Goal: Transaction & Acquisition: Subscribe to service/newsletter

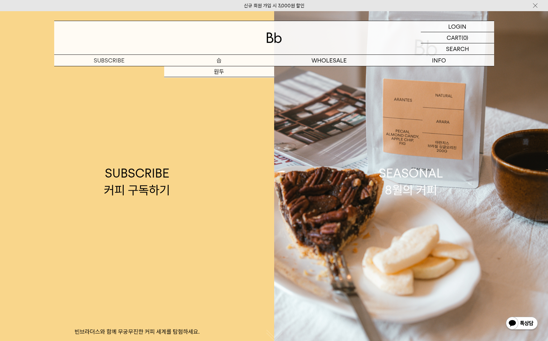
click at [216, 61] on p "숍" at bounding box center [219, 60] width 110 height 11
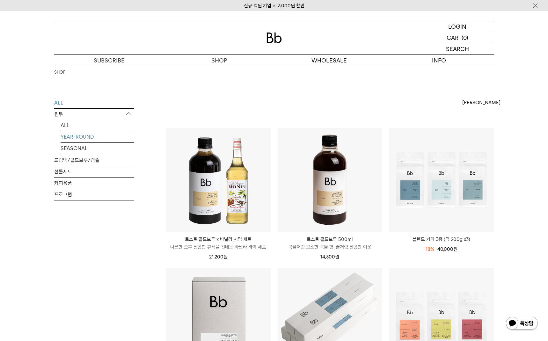
click at [72, 138] on link "YEAR-ROUND" at bounding box center [97, 136] width 73 height 11
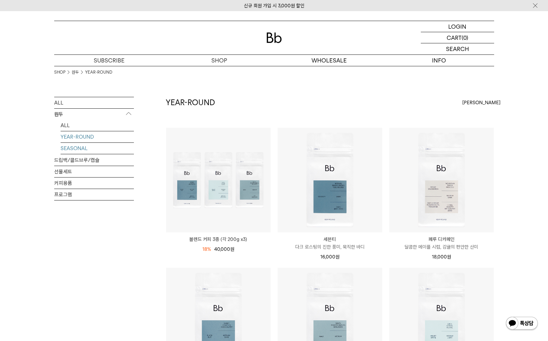
click at [82, 151] on link "SEASONAL" at bounding box center [97, 148] width 73 height 11
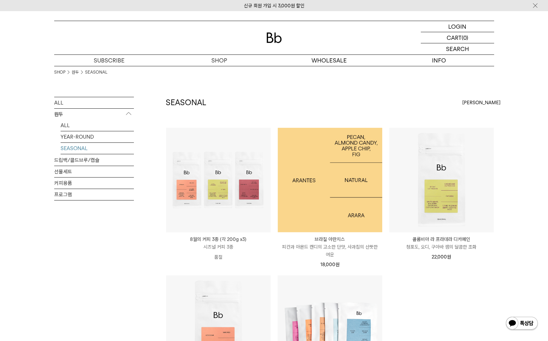
click at [343, 178] on img at bounding box center [330, 180] width 105 height 105
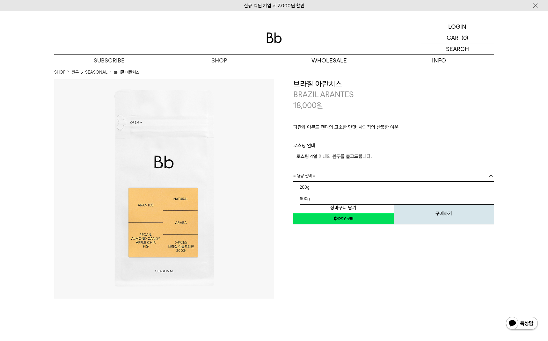
click at [310, 175] on span "= 용량 선택 =" at bounding box center [304, 175] width 22 height 11
click at [310, 187] on li "200g" at bounding box center [396, 187] width 194 height 11
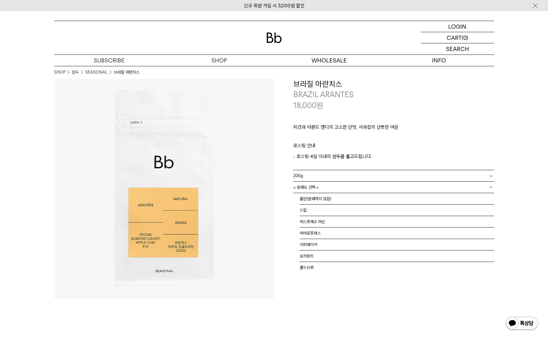
click at [318, 188] on span "= 분쇄도 선택 =" at bounding box center [305, 187] width 25 height 11
click at [313, 198] on li "홀빈(분쇄하지 않음)" at bounding box center [396, 198] width 194 height 11
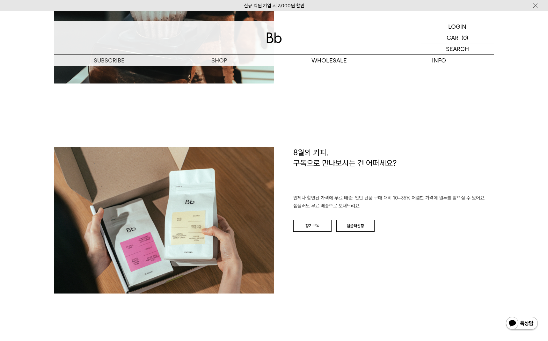
scroll to position [885, 0]
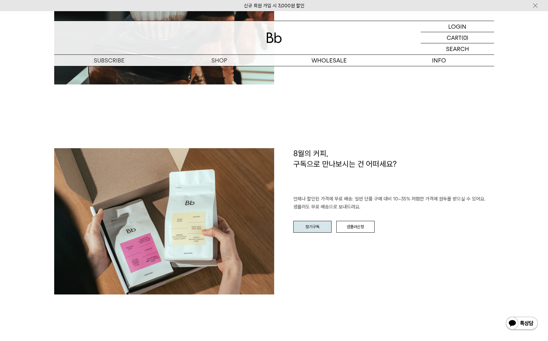
click at [296, 231] on link "정기구독" at bounding box center [312, 227] width 38 height 12
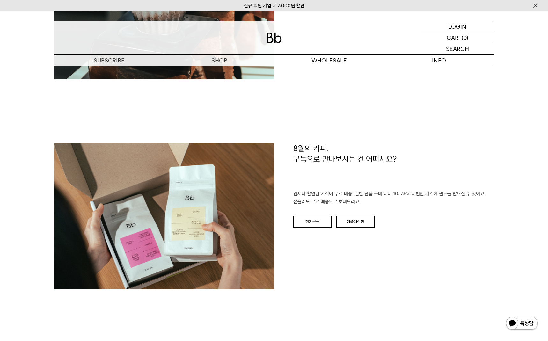
scroll to position [886, 0]
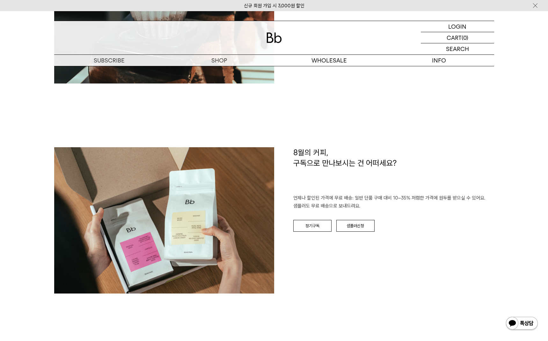
click at [330, 91] on div "BREW GUIDE 집에서도 카페처럼 맛있는 커피를 내려 드실 ﻿수 있게 Bb가 도와 드려요. '레시피 보러 가기'를 누르시면, 추출 시간 및…" at bounding box center [274, 6] width 440 height 284
click at [366, 226] on link "샘플러신청" at bounding box center [355, 226] width 38 height 12
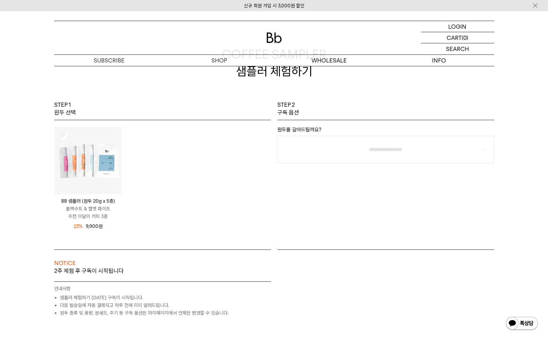
scroll to position [39, 0]
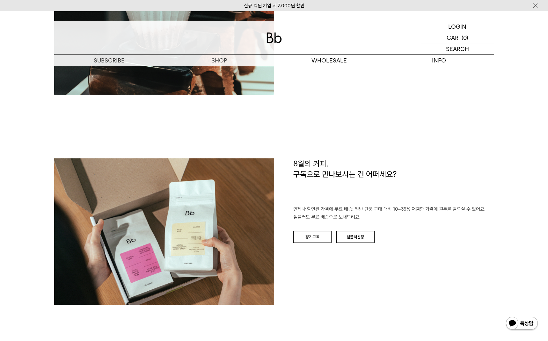
scroll to position [886, 0]
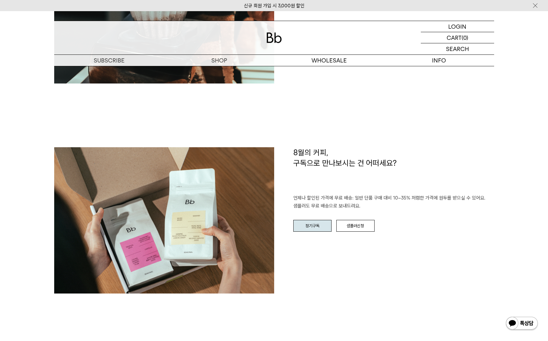
click at [308, 227] on link "정기구독" at bounding box center [312, 226] width 38 height 12
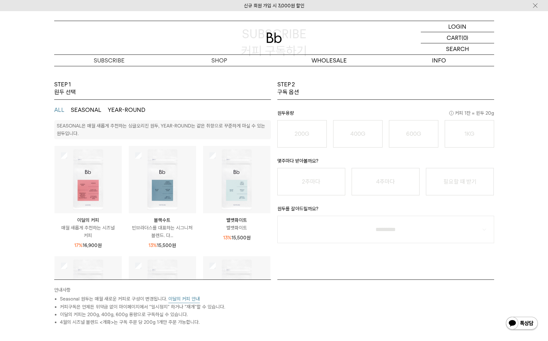
scroll to position [62, 0]
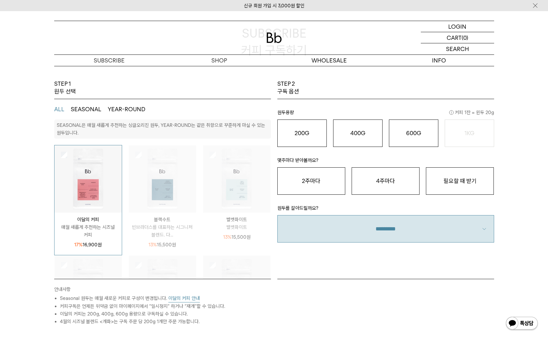
click at [404, 223] on select "**********" at bounding box center [385, 228] width 217 height 27
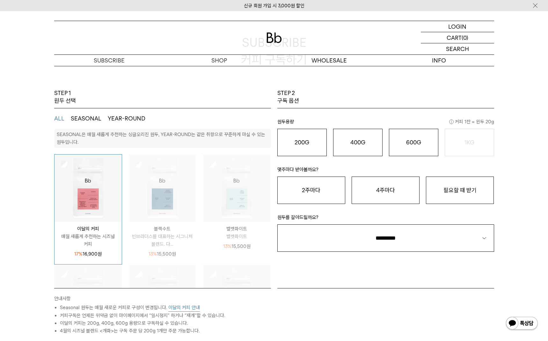
scroll to position [53, 0]
click at [186, 309] on button "이달의 커피 안내" at bounding box center [184, 308] width 32 height 8
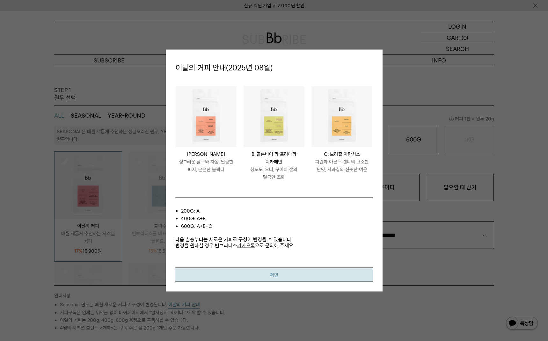
scroll to position [57, 0]
click at [278, 277] on button "확인" at bounding box center [274, 274] width 198 height 14
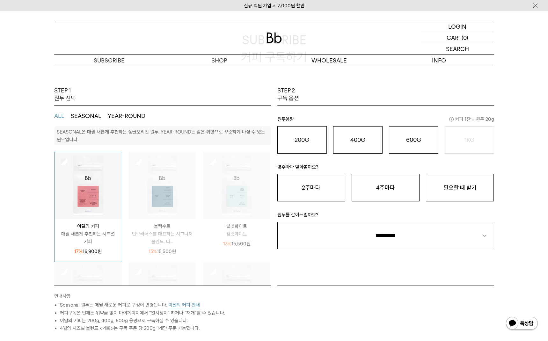
scroll to position [56, 0]
click at [312, 142] on div "200G 16,900 원" at bounding box center [302, 139] width 42 height 8
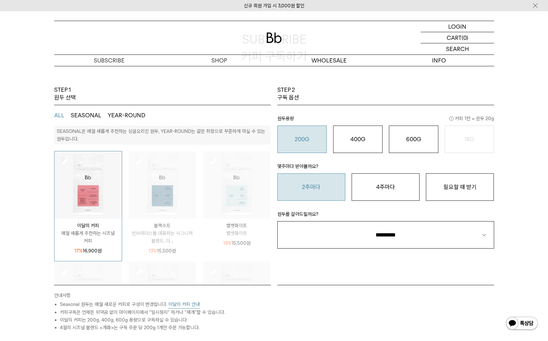
click at [316, 193] on button "2주마다" at bounding box center [311, 186] width 68 height 27
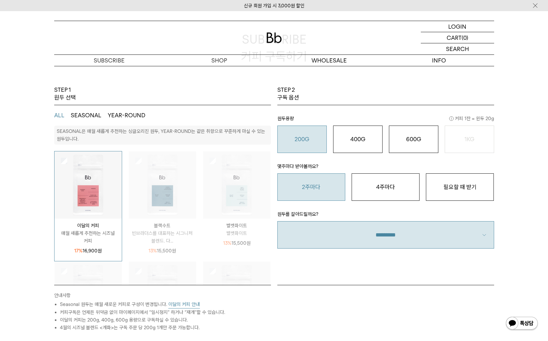
click at [351, 232] on select "**********" at bounding box center [385, 234] width 217 height 27
select select "**"
click at [277, 221] on select "**********" at bounding box center [385, 234] width 217 height 27
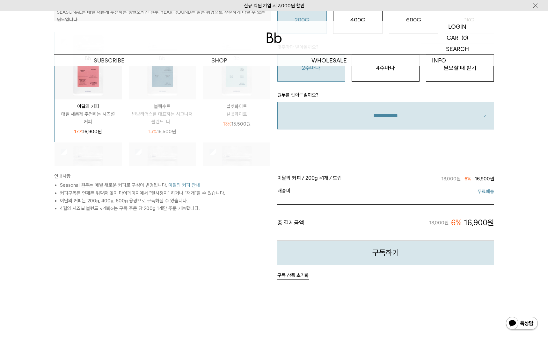
scroll to position [175, 0]
click at [377, 257] on button "구독하기" at bounding box center [385, 253] width 217 height 25
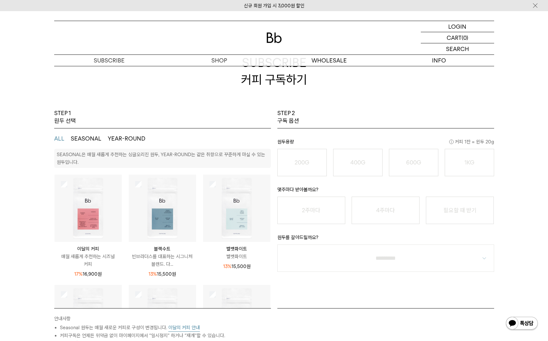
scroll to position [34, 0]
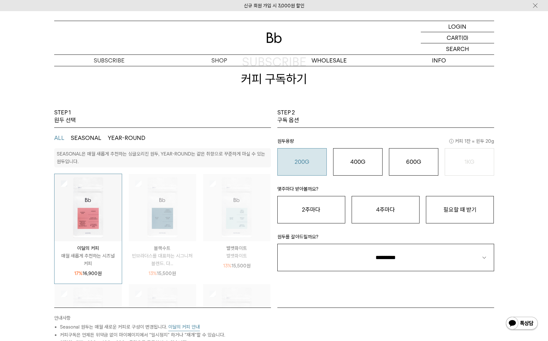
click at [302, 159] on o "200G" at bounding box center [301, 161] width 15 height 7
click at [399, 213] on button "4주마다" at bounding box center [385, 209] width 68 height 27
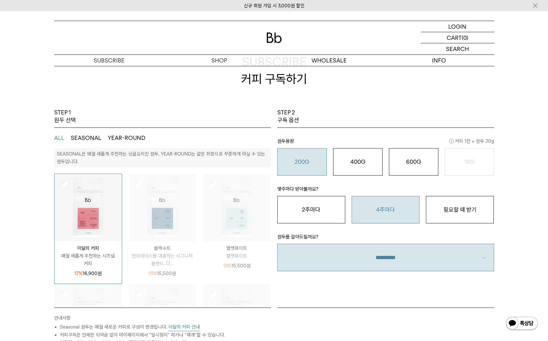
click at [418, 255] on select "**********" at bounding box center [385, 257] width 217 height 27
select select "**"
click at [277, 244] on select "**********" at bounding box center [385, 257] width 217 height 27
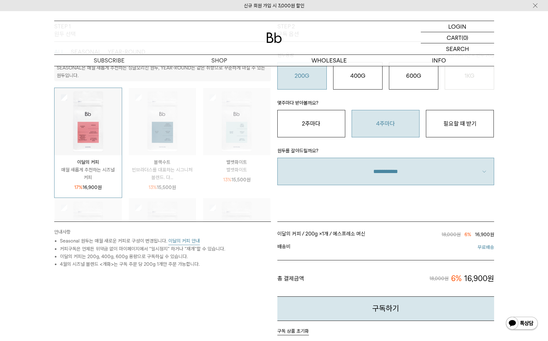
scroll to position [119, 0]
click at [353, 87] on button "400G 31,000 원" at bounding box center [357, 76] width 49 height 27
click at [306, 81] on button "200G 16,900 원" at bounding box center [301, 76] width 49 height 27
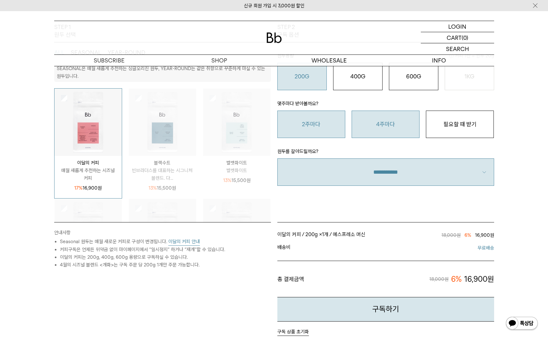
click at [309, 118] on button "2주마다" at bounding box center [311, 124] width 68 height 27
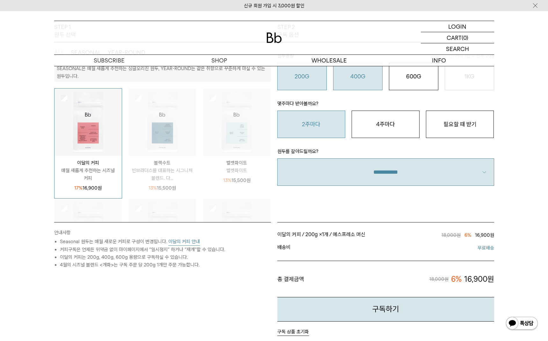
click at [358, 86] on button "400G 31,000 원" at bounding box center [357, 76] width 49 height 27
click at [309, 77] on o "200G" at bounding box center [301, 76] width 15 height 7
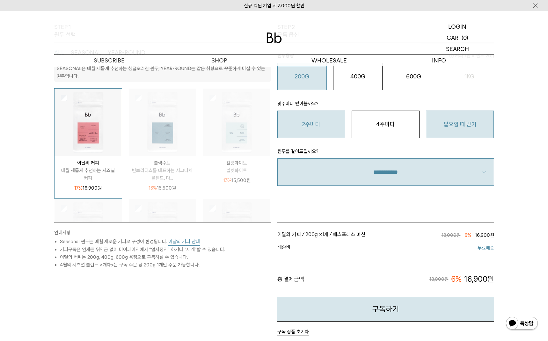
click at [464, 116] on button "필요할 때 받기" at bounding box center [460, 124] width 68 height 27
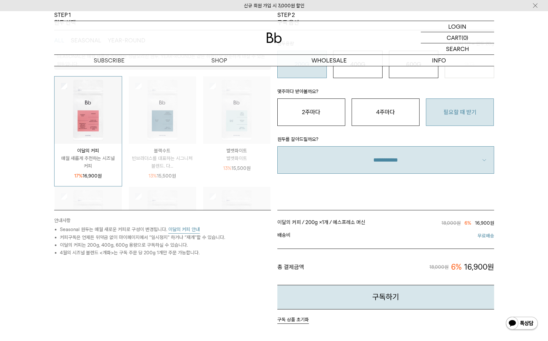
scroll to position [133, 0]
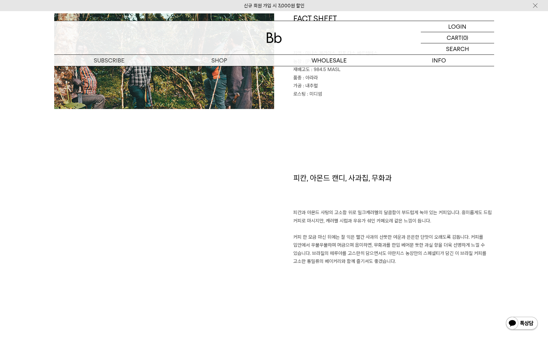
scroll to position [271, 0]
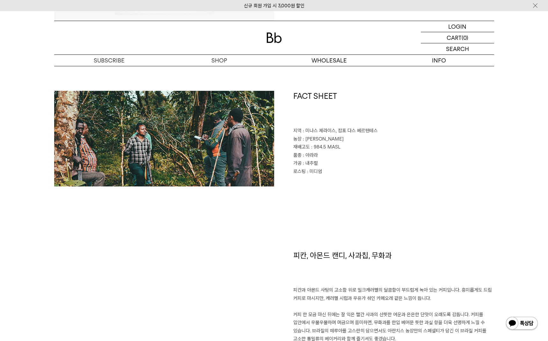
click at [201, 153] on img at bounding box center [164, 139] width 220 height 96
click at [303, 153] on span ": 아라라" at bounding box center [310, 155] width 15 height 6
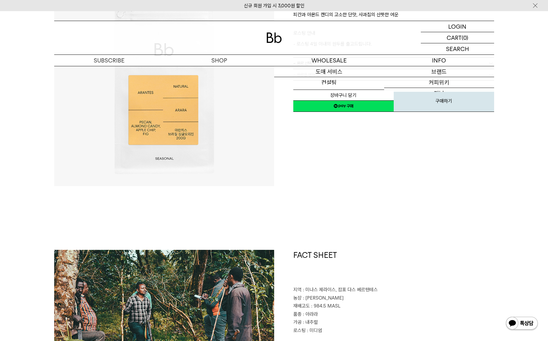
scroll to position [0, 0]
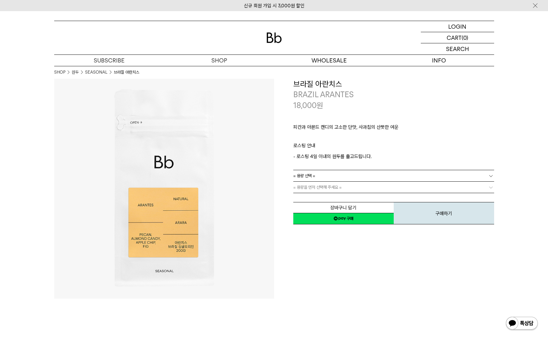
click at [273, 36] on img at bounding box center [273, 37] width 15 height 11
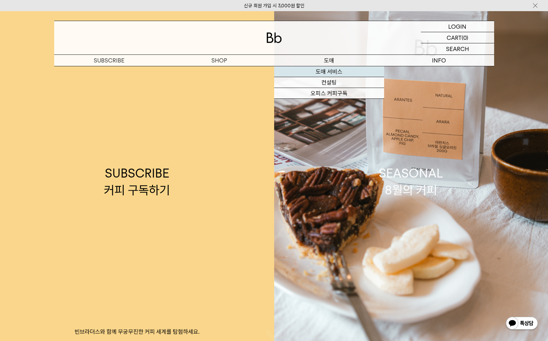
click at [331, 70] on link "도매 서비스" at bounding box center [329, 71] width 110 height 11
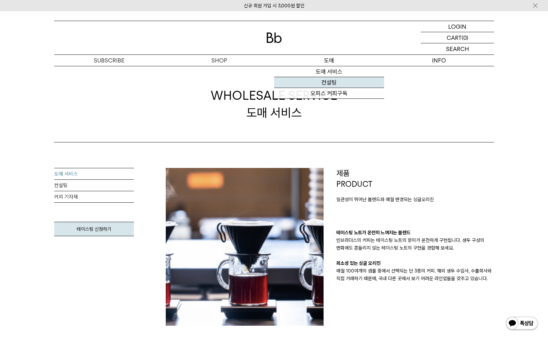
click at [329, 83] on link "컨설팅" at bounding box center [329, 82] width 110 height 11
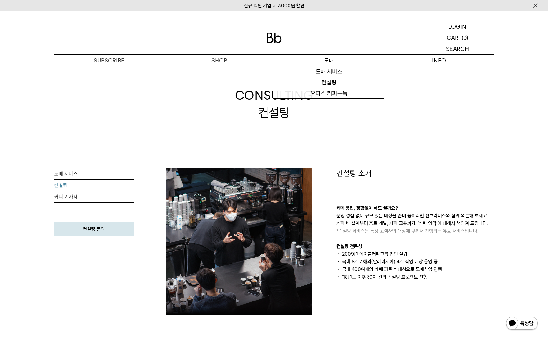
click at [329, 59] on p "도매" at bounding box center [329, 60] width 110 height 11
click at [328, 74] on link "도매 서비스" at bounding box center [329, 71] width 110 height 11
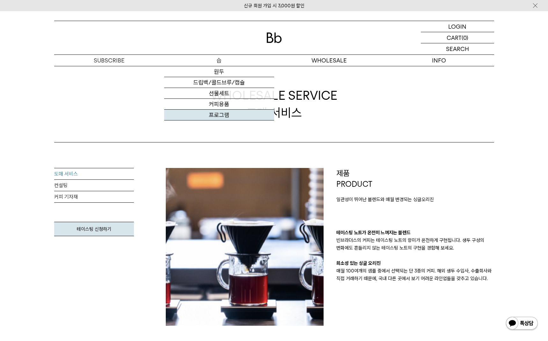
click at [223, 115] on link "프로그램" at bounding box center [219, 115] width 110 height 11
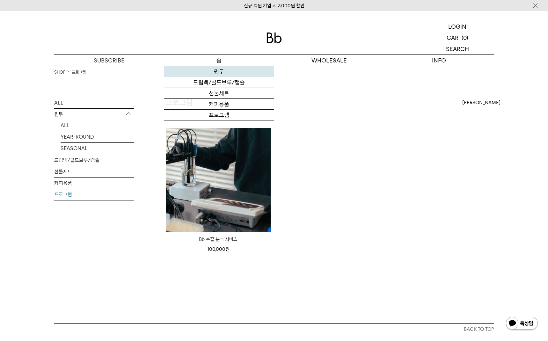
click at [217, 69] on link "원두" at bounding box center [219, 71] width 110 height 11
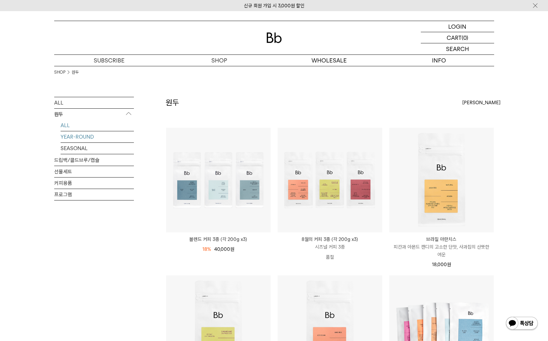
click at [83, 138] on link "YEAR-ROUND" at bounding box center [97, 136] width 73 height 11
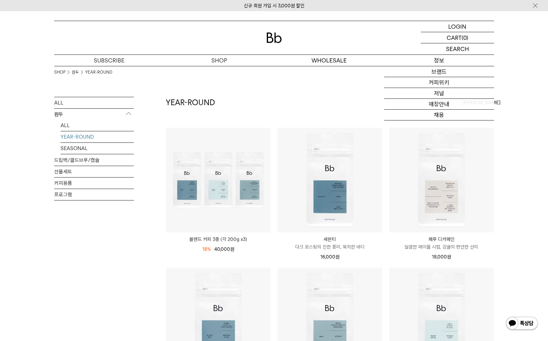
click at [434, 61] on p "정보" at bounding box center [439, 60] width 110 height 11
click at [430, 58] on p "정보" at bounding box center [439, 60] width 110 height 11
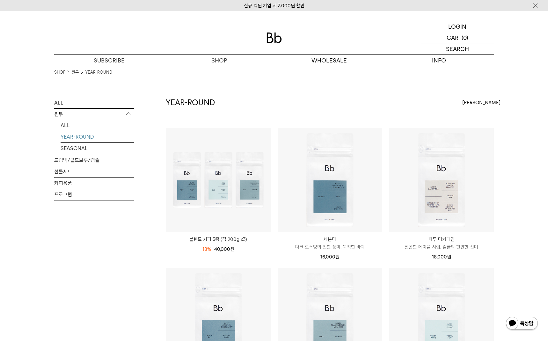
scroll to position [2, 0]
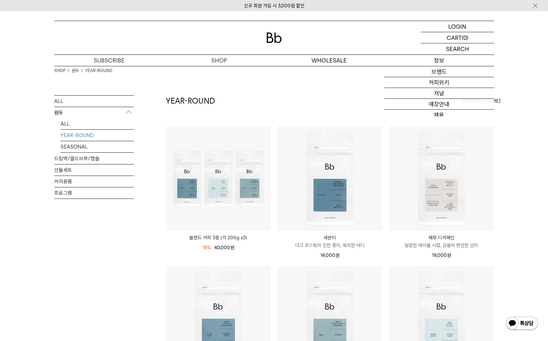
click at [437, 63] on p "정보" at bounding box center [439, 60] width 110 height 11
click at [439, 92] on link "저널" at bounding box center [439, 93] width 110 height 11
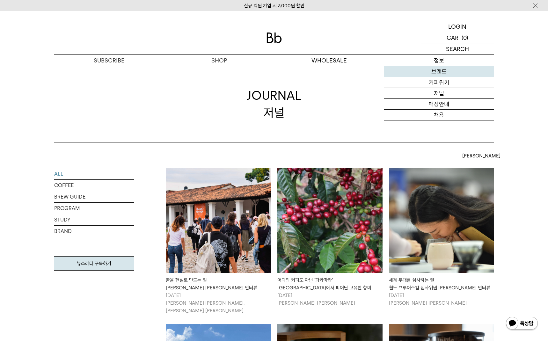
click at [440, 74] on link "브랜드" at bounding box center [439, 71] width 110 height 11
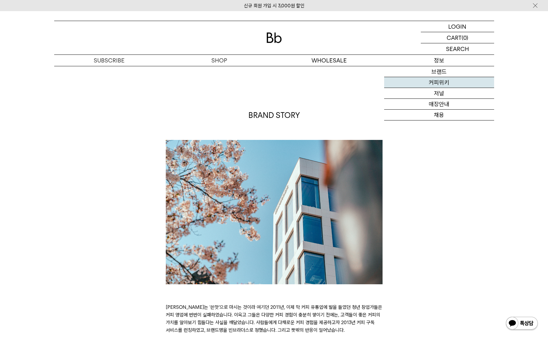
click at [438, 83] on link "커피위키" at bounding box center [439, 82] width 110 height 11
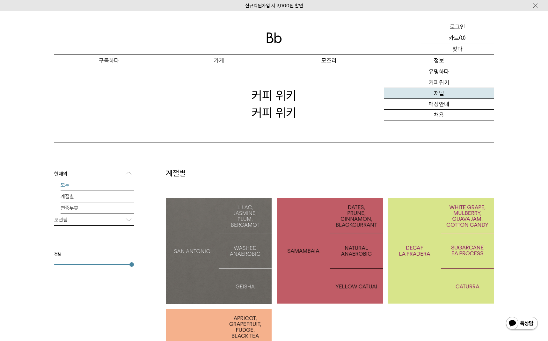
click at [443, 97] on font "저널" at bounding box center [439, 93] width 10 height 7
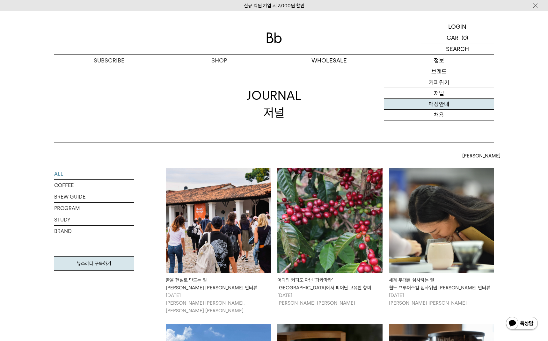
click at [438, 104] on link "매장안내" at bounding box center [439, 104] width 110 height 11
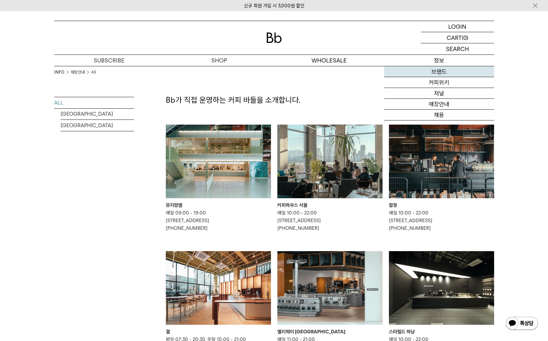
click at [437, 70] on link "브랜드" at bounding box center [439, 71] width 110 height 11
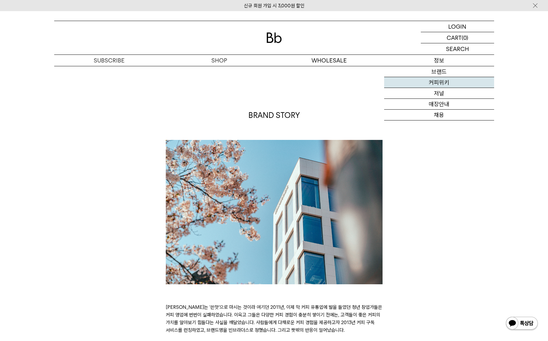
click at [435, 83] on link "커피위키" at bounding box center [439, 82] width 110 height 11
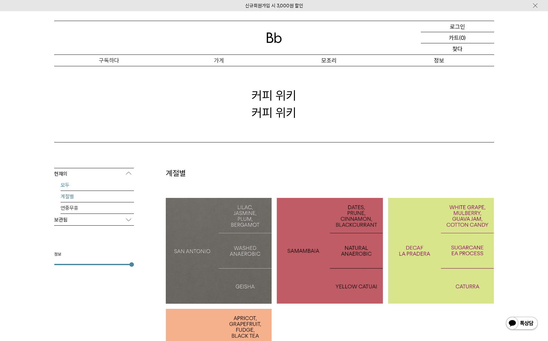
click at [78, 200] on link "계절별" at bounding box center [97, 196] width 73 height 11
click at [79, 210] on link "연중무휴" at bounding box center [97, 207] width 73 height 11
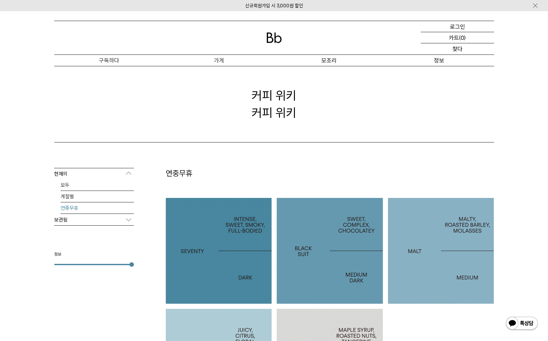
click at [76, 221] on p "보관됨" at bounding box center [94, 219] width 80 height 11
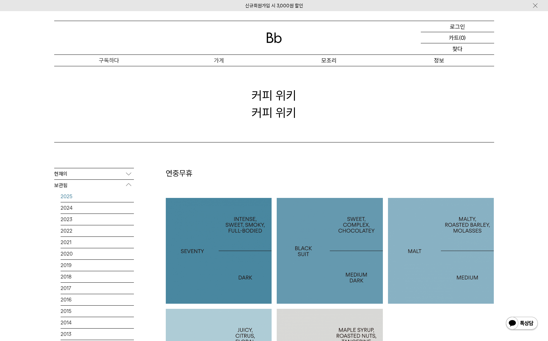
click at [72, 198] on font "2025" at bounding box center [67, 196] width 12 height 6
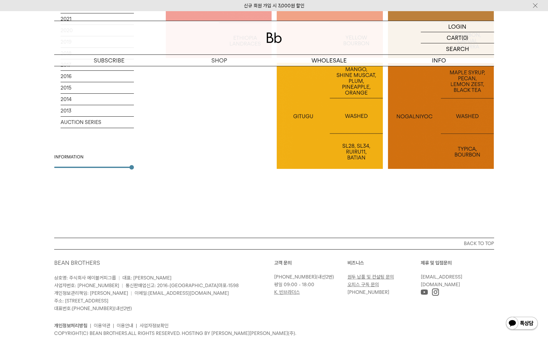
scroll to position [1042, 0]
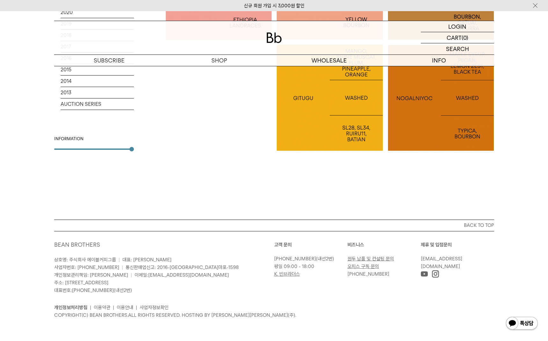
click at [302, 260] on link "[PHONE_NUMBER]" at bounding box center [295, 259] width 42 height 6
click at [371, 259] on link "원두 납품 및 컨설팅 문의" at bounding box center [370, 259] width 47 height 6
click at [294, 260] on link "[PHONE_NUMBER]" at bounding box center [295, 259] width 42 height 6
click at [452, 258] on link "[EMAIL_ADDRESS][DOMAIN_NAME]" at bounding box center [441, 262] width 41 height 13
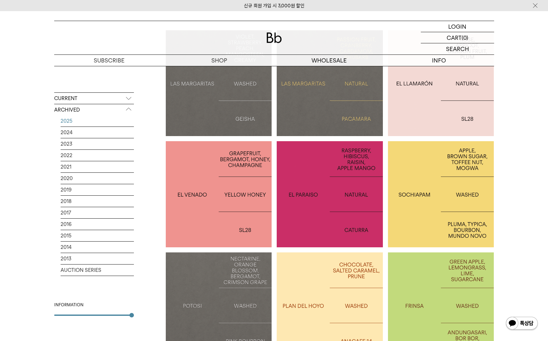
scroll to position [0, 0]
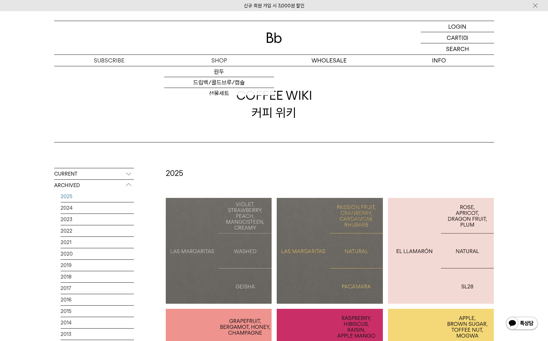
click at [278, 34] on img at bounding box center [273, 37] width 15 height 11
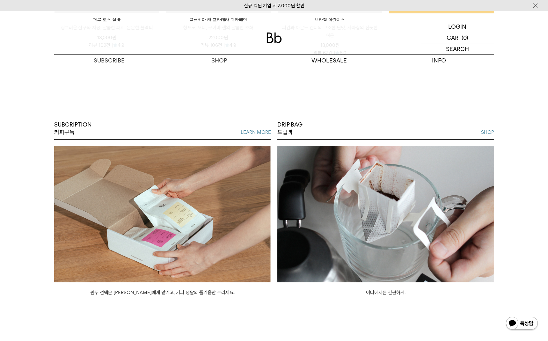
scroll to position [521, 0]
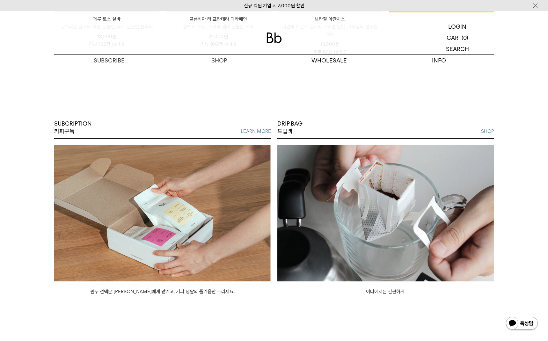
click at [149, 210] on img at bounding box center [162, 213] width 217 height 136
click at [411, 209] on img at bounding box center [385, 213] width 217 height 136
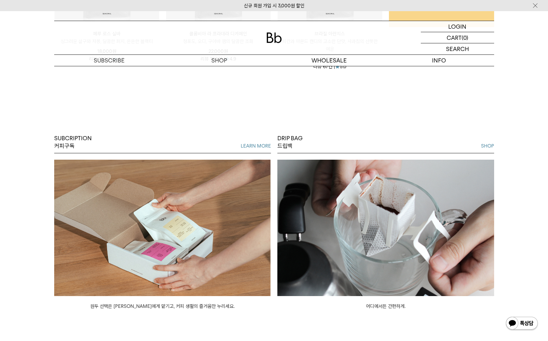
scroll to position [508, 0]
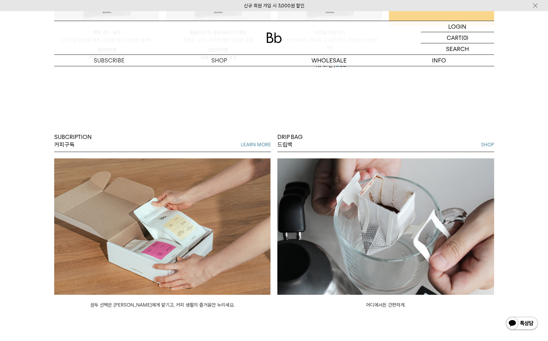
click at [78, 135] on p "SUBCRIPTION 커피구독" at bounding box center [73, 141] width 38 height 16
drag, startPoint x: 73, startPoint y: 141, endPoint x: 94, endPoint y: 138, distance: 20.5
click at [50, 140] on div "SUBCRIPTION 커피구독 LEARN MORE 원두 선택은 Bb에게 맡기고, 커피 생활의 즐거움만 누리세요. DRIP BAG 드립백 SHO…" at bounding box center [274, 221] width 459 height 176
click at [144, 136] on div "SUBCRIPTION 커피구독 LEARN MORE" at bounding box center [162, 142] width 217 height 19
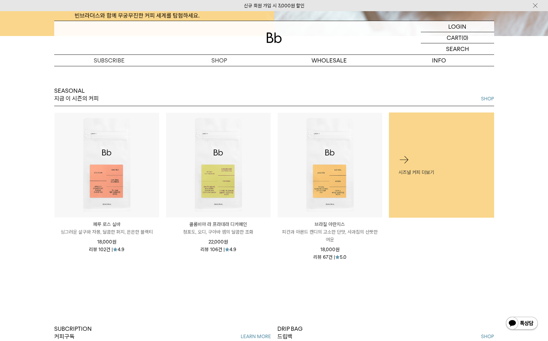
scroll to position [233, 0]
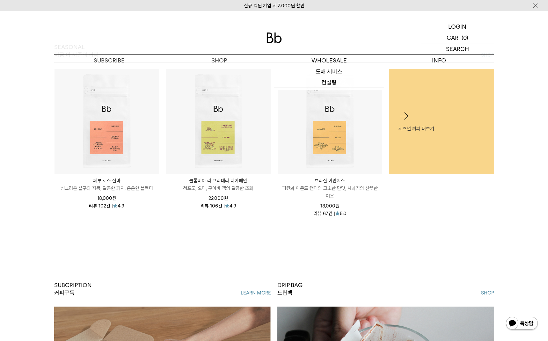
click at [272, 39] on img at bounding box center [273, 37] width 15 height 11
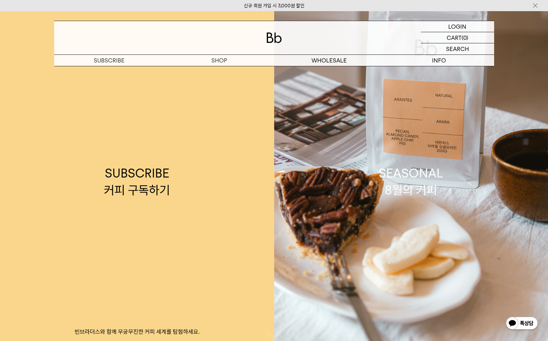
click at [274, 38] on img at bounding box center [273, 37] width 15 height 11
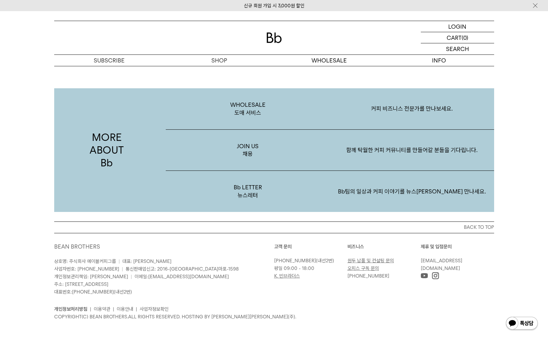
scroll to position [1240, 0]
click at [86, 246] on link "BEAN BROTHERS" at bounding box center [77, 247] width 46 height 7
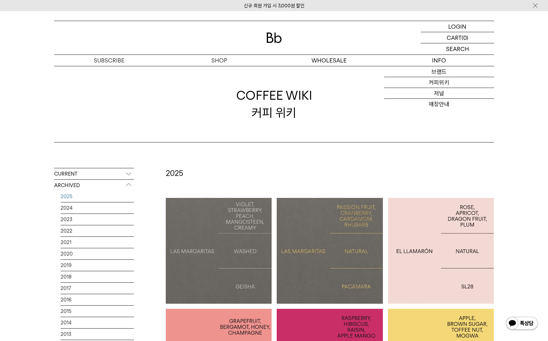
click at [280, 37] on img at bounding box center [273, 37] width 15 height 11
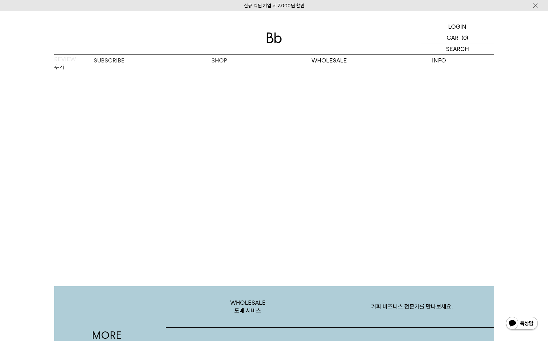
scroll to position [1242, 0]
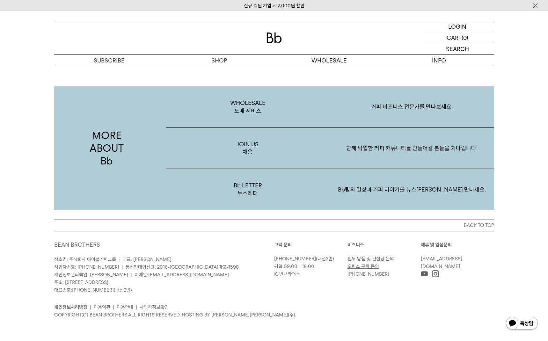
click at [293, 258] on link "[PHONE_NUMBER]" at bounding box center [295, 259] width 42 height 6
click at [363, 260] on link "원두 납품 및 컨설팅 문의" at bounding box center [370, 259] width 47 height 6
click at [286, 247] on p "고객 문의" at bounding box center [310, 245] width 73 height 8
click at [301, 261] on p "02-6204-7888 (내선2번)" at bounding box center [309, 259] width 70 height 8
click at [302, 258] on link "[PHONE_NUMBER]" at bounding box center [295, 259] width 42 height 6
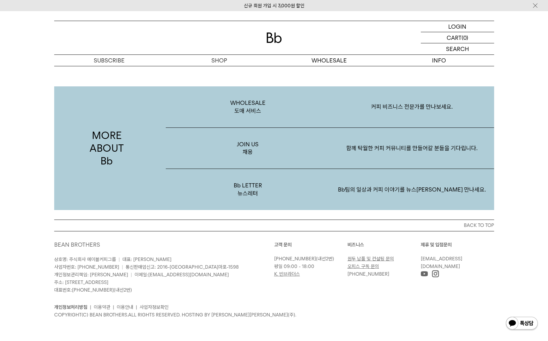
click at [365, 259] on link "원두 납품 및 컨설팅 문의" at bounding box center [370, 259] width 47 height 6
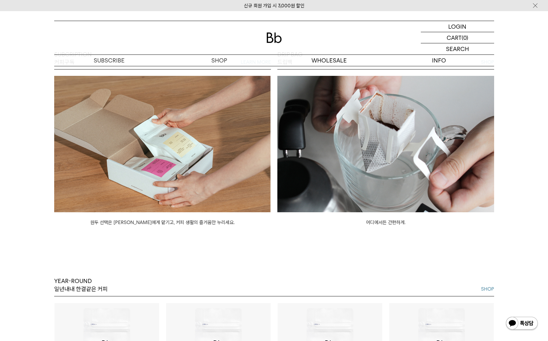
scroll to position [558, 0]
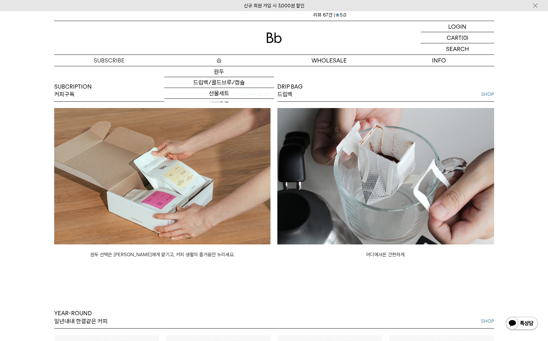
click at [226, 60] on p "숍" at bounding box center [219, 60] width 110 height 11
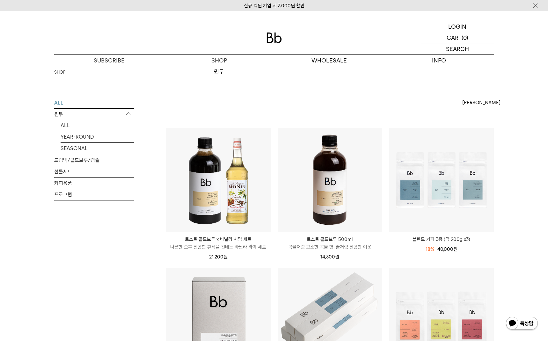
click at [284, 39] on div at bounding box center [274, 37] width 440 height 33
click at [274, 39] on img at bounding box center [273, 37] width 15 height 11
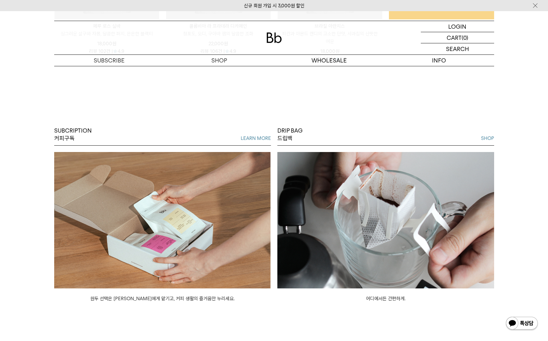
scroll to position [511, 0]
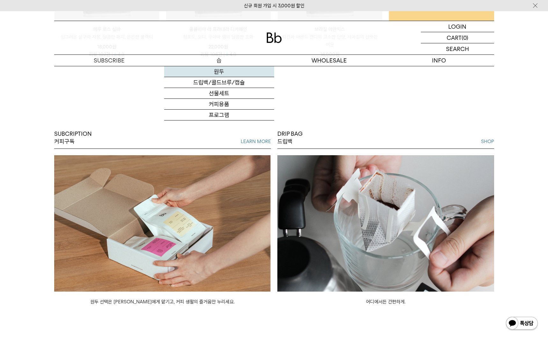
click at [219, 73] on link "원두" at bounding box center [219, 71] width 110 height 11
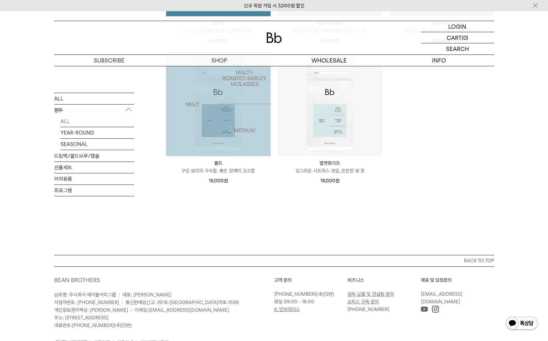
scroll to position [539, 0]
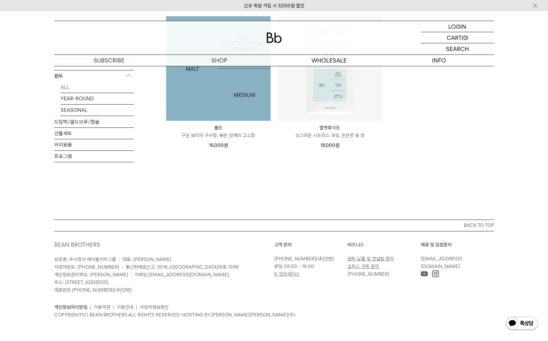
click at [205, 116] on img at bounding box center [218, 68] width 105 height 105
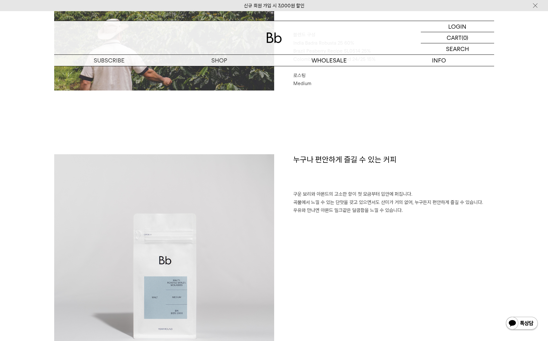
scroll to position [248, 0]
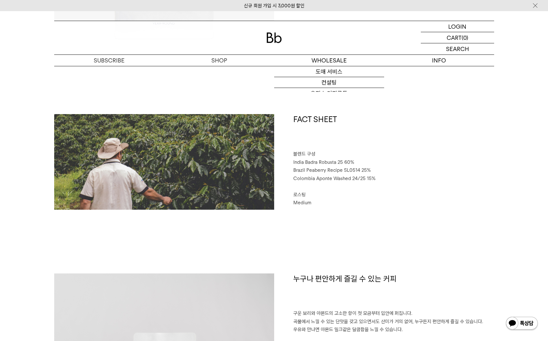
click at [271, 39] on img at bounding box center [273, 37] width 15 height 11
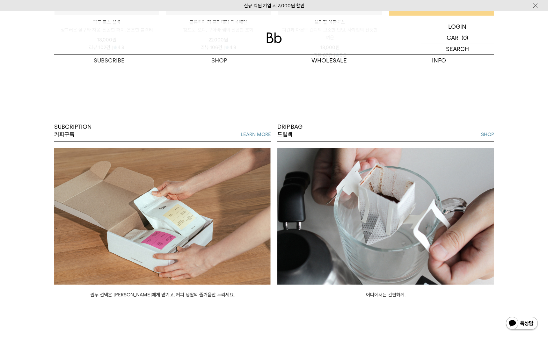
scroll to position [510, 0]
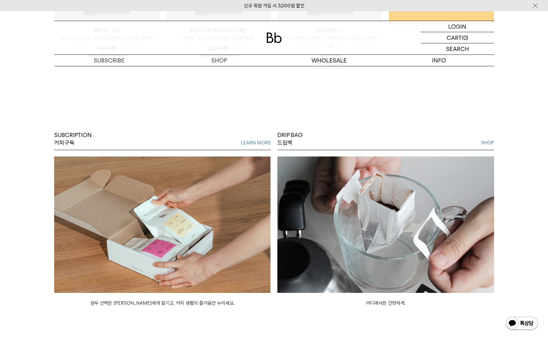
click at [202, 175] on img at bounding box center [162, 224] width 217 height 136
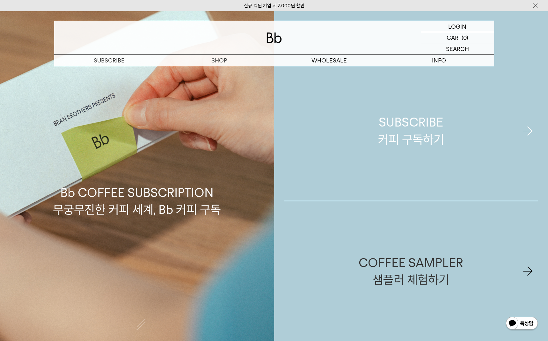
click at [403, 134] on div "SUBSCRIBE 커피 구독하기" at bounding box center [411, 131] width 66 height 34
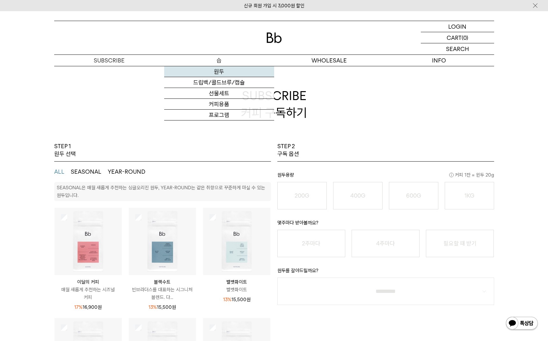
click at [219, 74] on link "원두" at bounding box center [219, 71] width 110 height 11
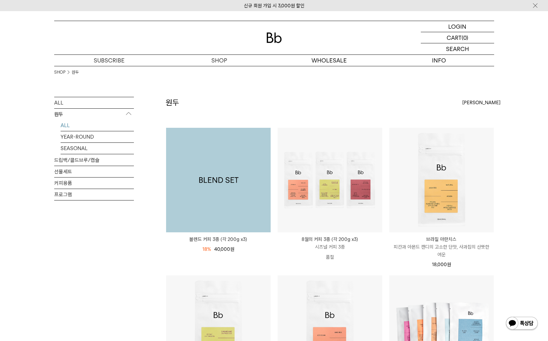
click at [233, 155] on img at bounding box center [218, 180] width 105 height 105
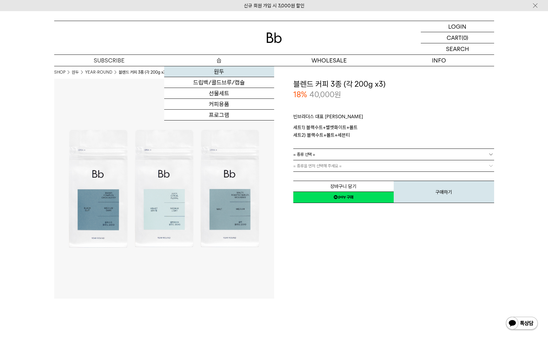
click at [220, 69] on link "원두" at bounding box center [219, 71] width 110 height 11
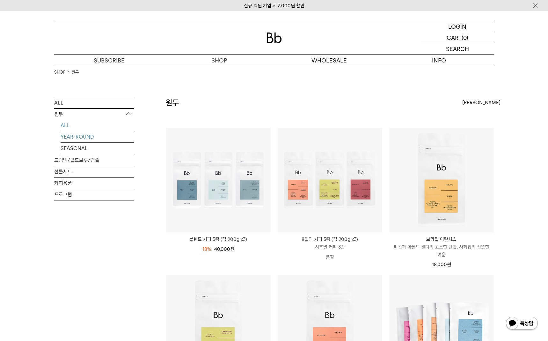
click at [81, 139] on link "YEAR-ROUND" at bounding box center [97, 136] width 73 height 11
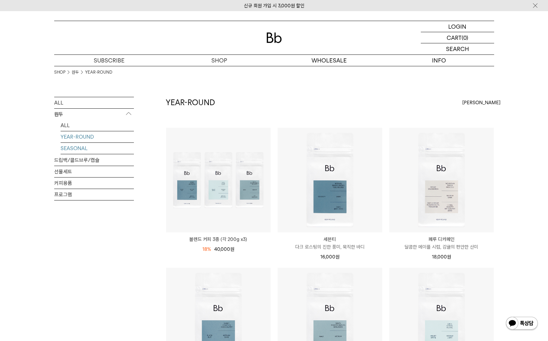
click at [80, 149] on link "SEASONAL" at bounding box center [97, 148] width 73 height 11
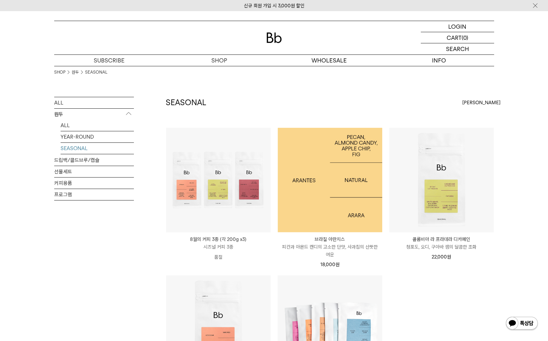
click at [336, 169] on img at bounding box center [330, 180] width 105 height 105
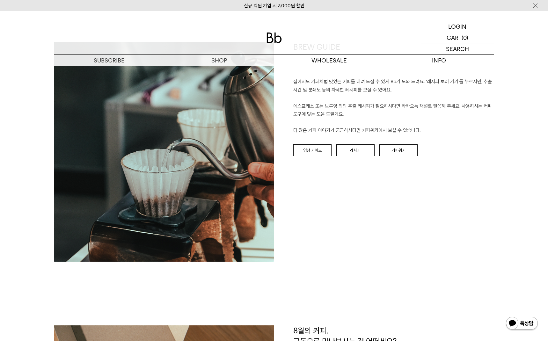
scroll to position [648, 0]
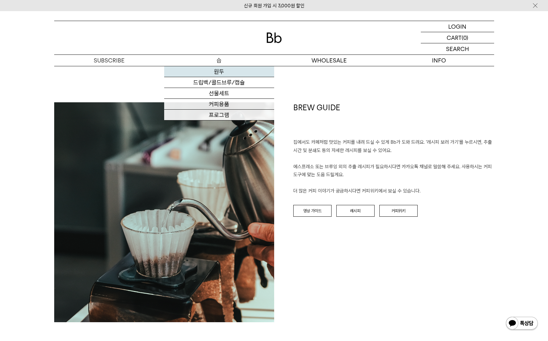
click at [221, 70] on link "원두" at bounding box center [219, 71] width 110 height 11
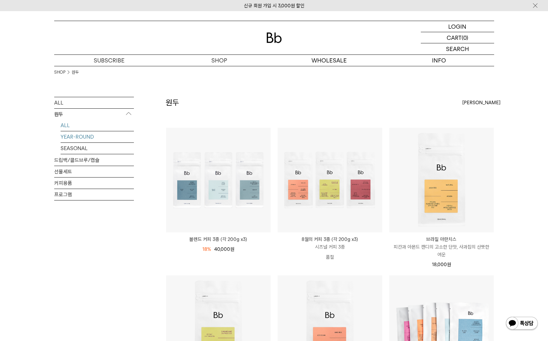
click at [86, 136] on link "YEAR-ROUND" at bounding box center [97, 136] width 73 height 11
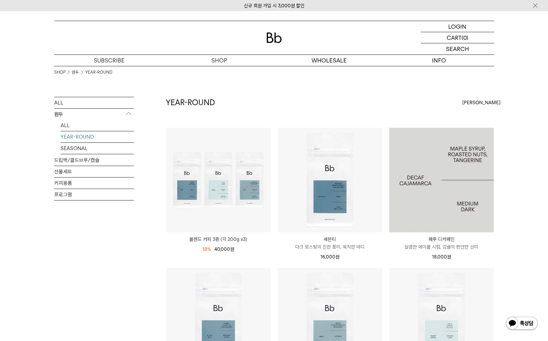
click at [459, 205] on img at bounding box center [441, 180] width 105 height 105
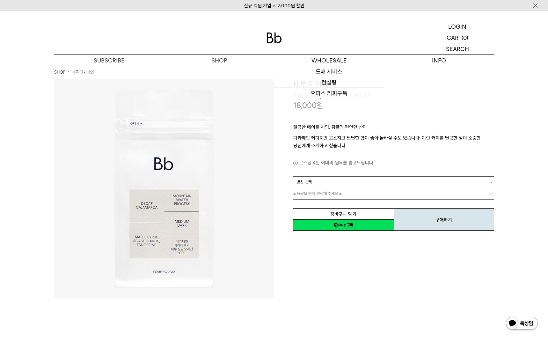
click at [278, 37] on img at bounding box center [273, 37] width 15 height 11
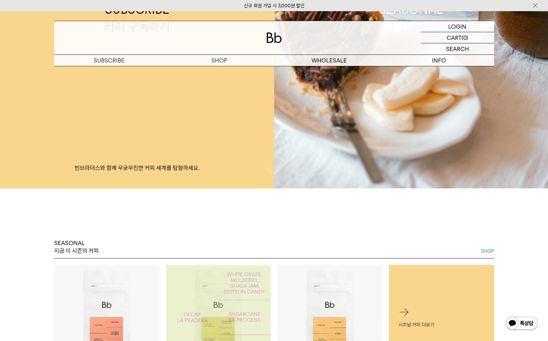
scroll to position [59, 0]
